Goal: Find specific page/section: Find specific page/section

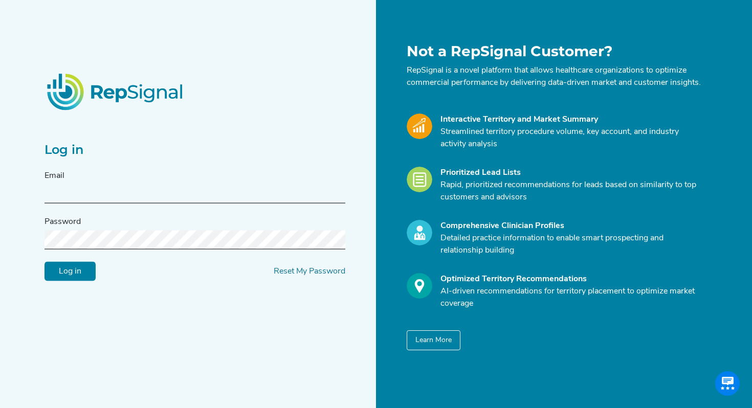
type input "[EMAIL_ADDRESS][DOMAIN_NAME]"
click at [91, 271] on input "Log in" at bounding box center [69, 271] width 51 height 19
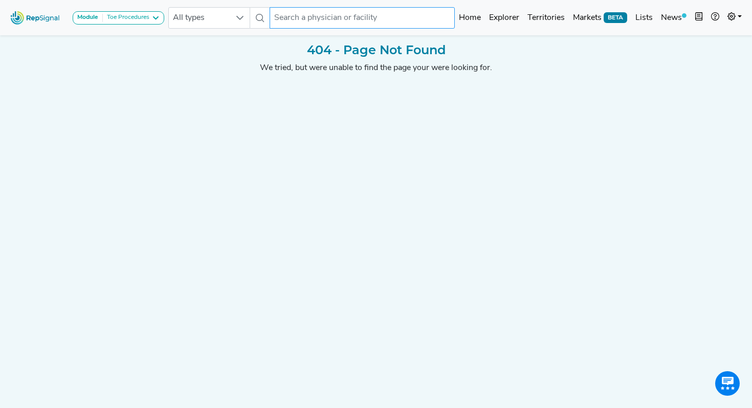
click at [344, 21] on input "text" at bounding box center [363, 17] width 186 height 21
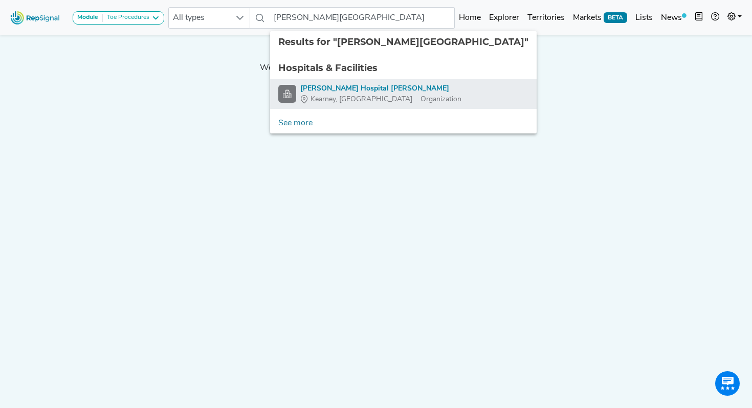
click at [360, 86] on div "[PERSON_NAME] Hospital [PERSON_NAME]" at bounding box center [380, 88] width 161 height 11
type input "[PERSON_NAME] Hospital [PERSON_NAME]"
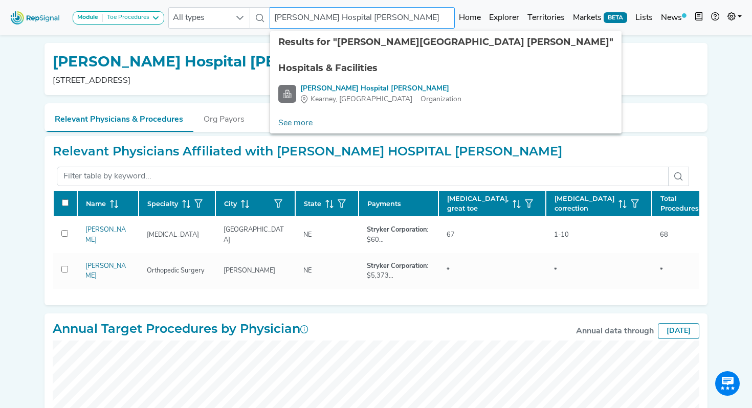
click at [372, 15] on input "[PERSON_NAME] Hospital [PERSON_NAME]" at bounding box center [363, 17] width 186 height 21
